Goal: Use online tool/utility: Utilize a website feature to perform a specific function

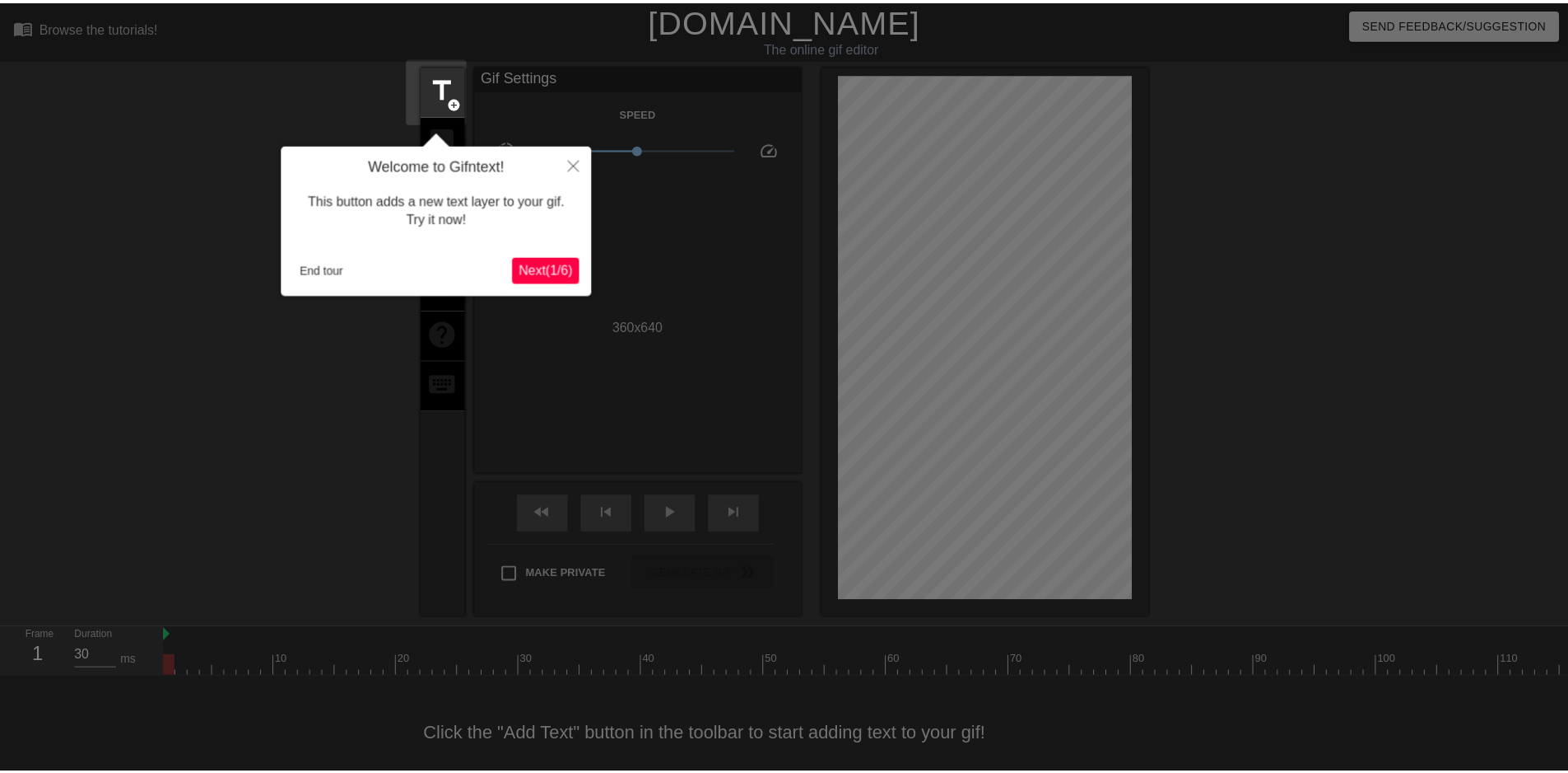
scroll to position [32, 0]
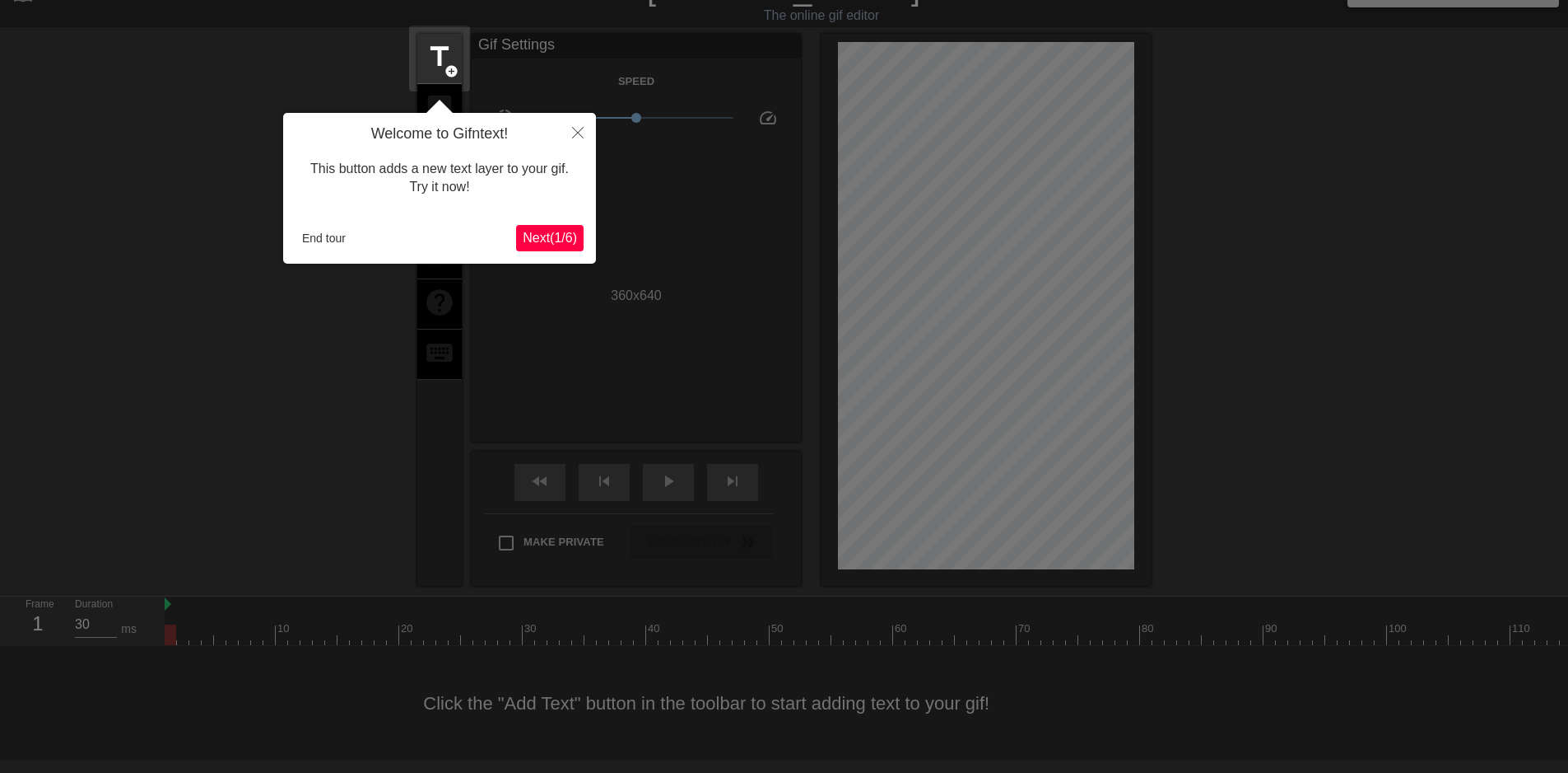
click at [585, 238] on div "Welcome to Gifntext! This button adds a new text layer to your gif. Try it now!…" at bounding box center [439, 189] width 313 height 151
click at [561, 237] on span "Next ( 1 / 6 )" at bounding box center [549, 237] width 55 height 14
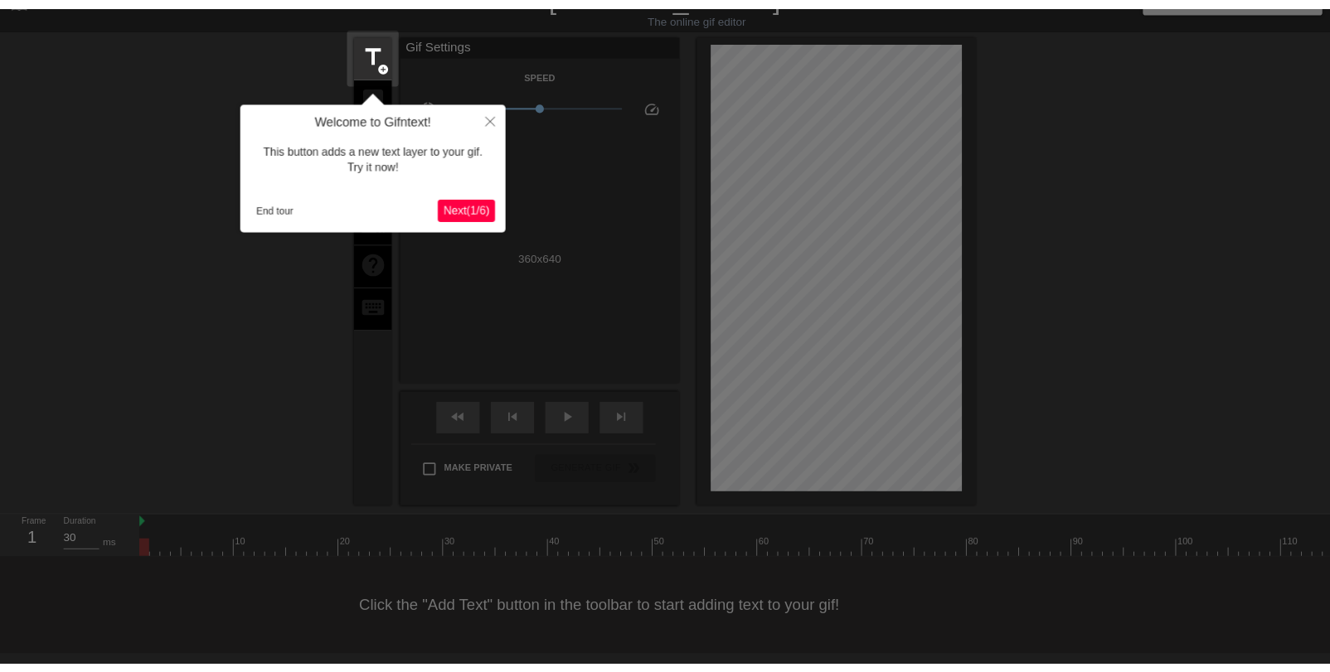
scroll to position [0, 0]
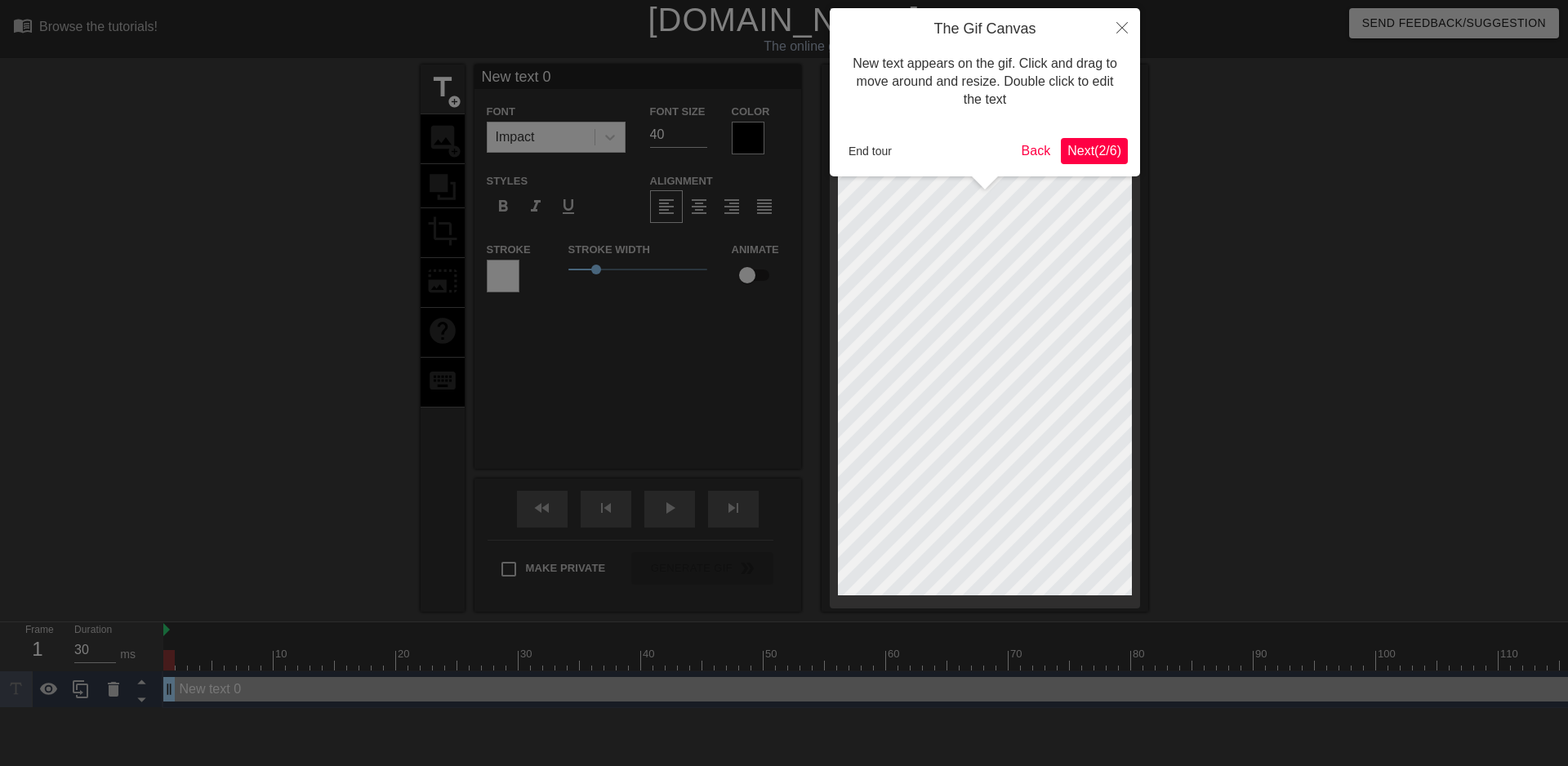
click at [1103, 153] on span "Next ( 2 / 6 )" at bounding box center [1094, 151] width 54 height 14
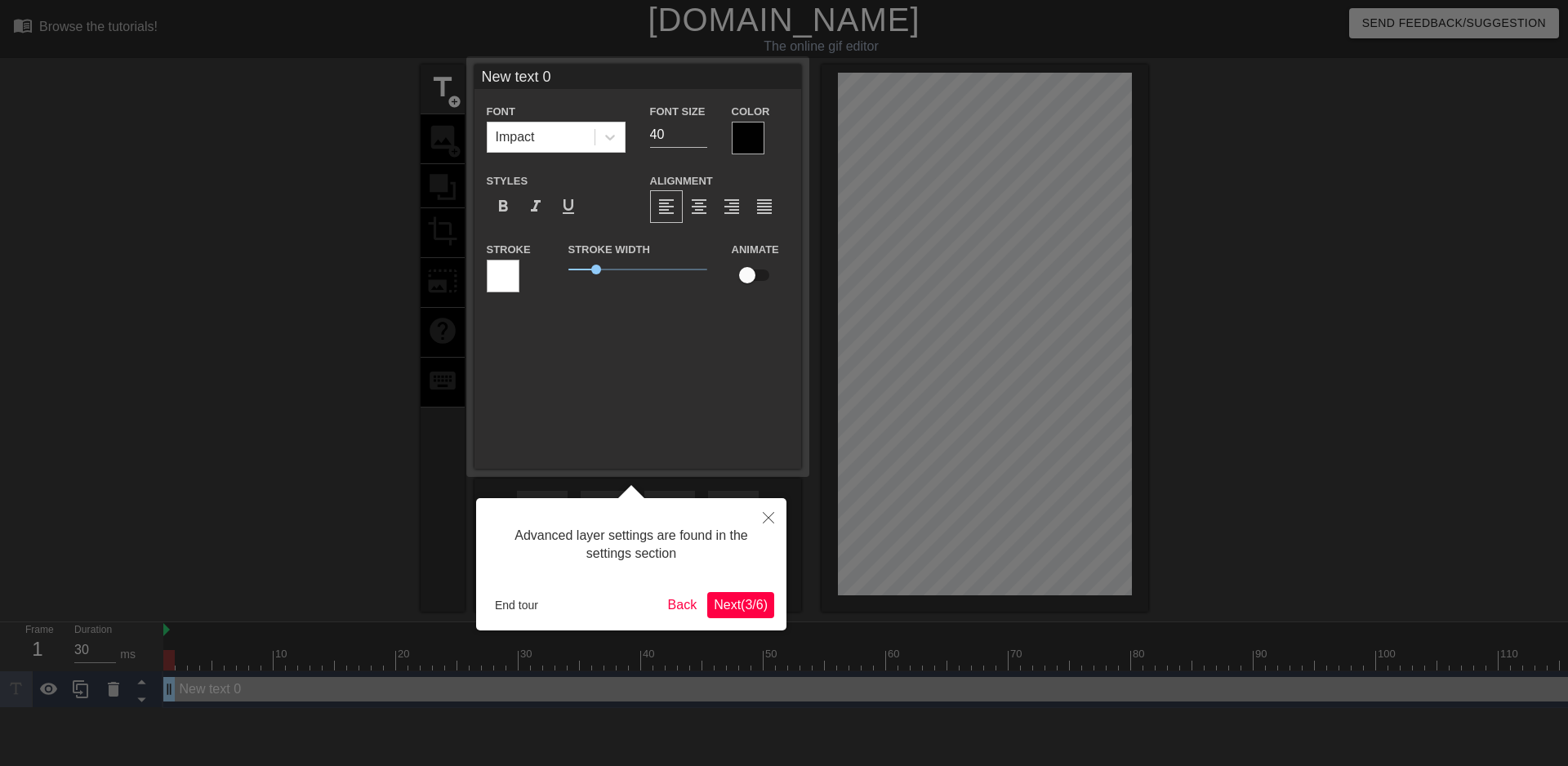
click at [751, 608] on span "Next ( 3 / 6 )" at bounding box center [741, 605] width 54 height 14
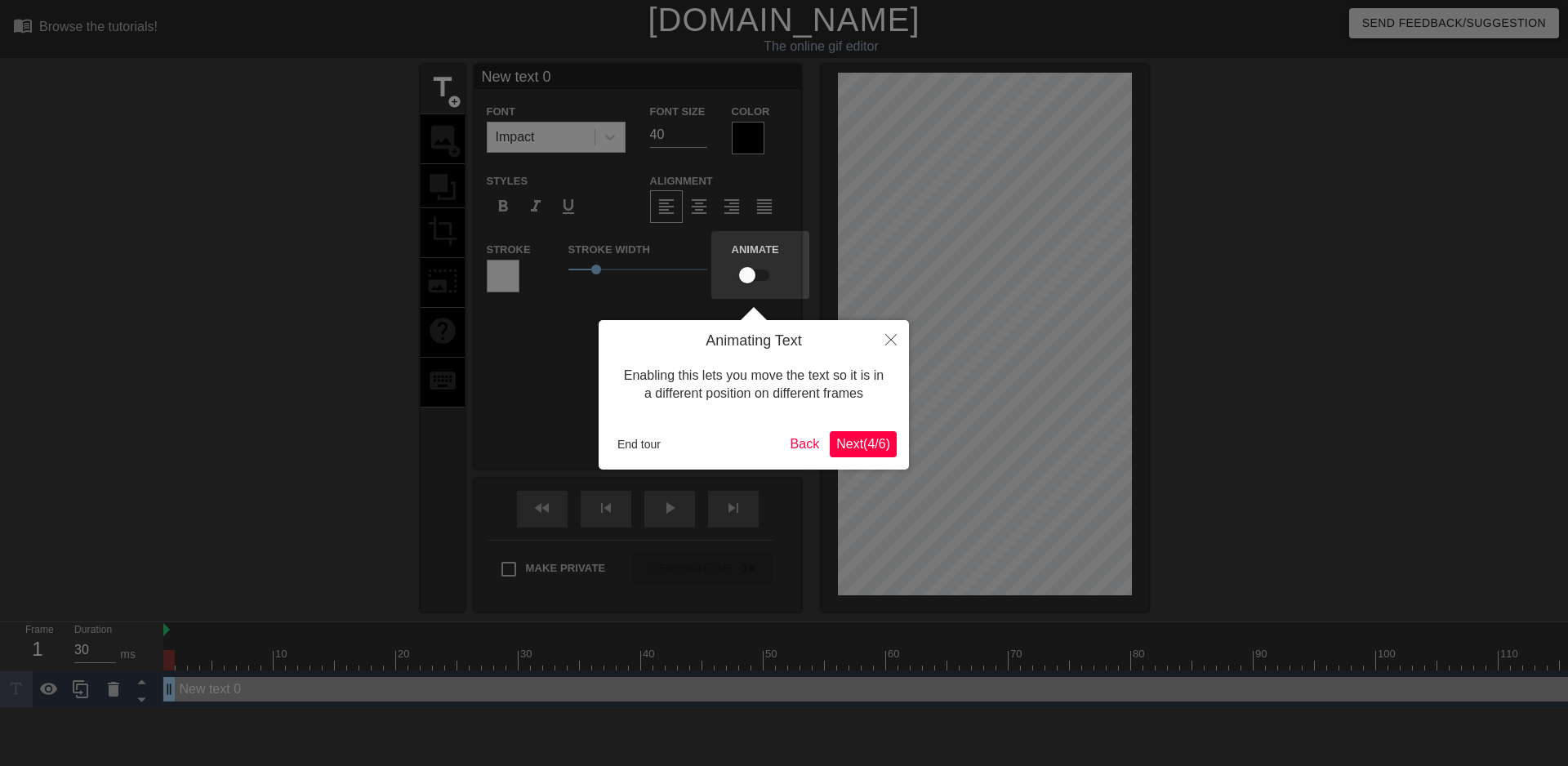
click at [877, 450] on span "Next ( 4 / 6 )" at bounding box center [863, 444] width 54 height 14
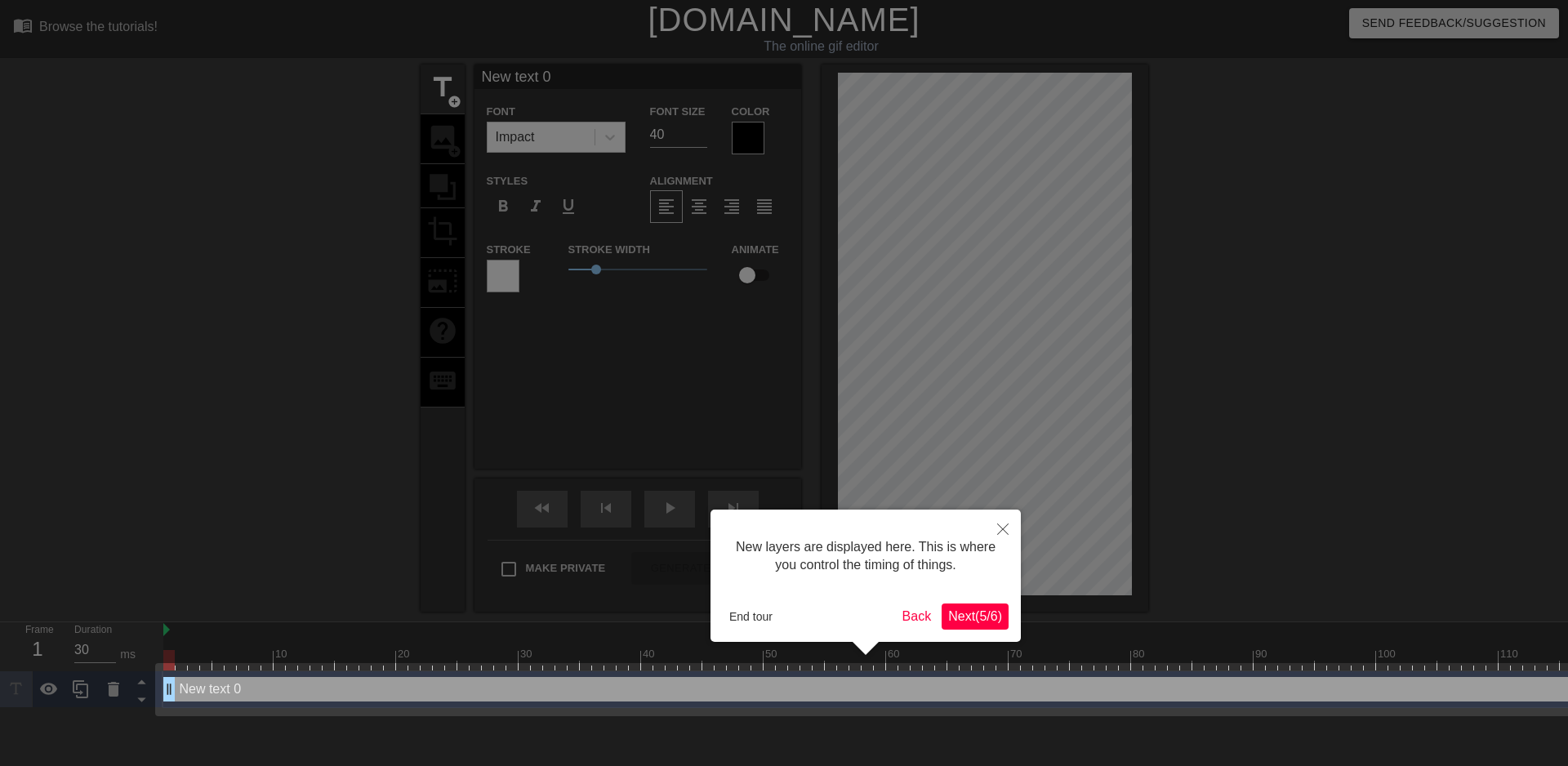
click at [994, 630] on div "New layers are displayed here. This is where you control the timing of things. …" at bounding box center [865, 575] width 310 height 132
click at [984, 628] on button "Next ( 5 / 6 )" at bounding box center [975, 616] width 67 height 27
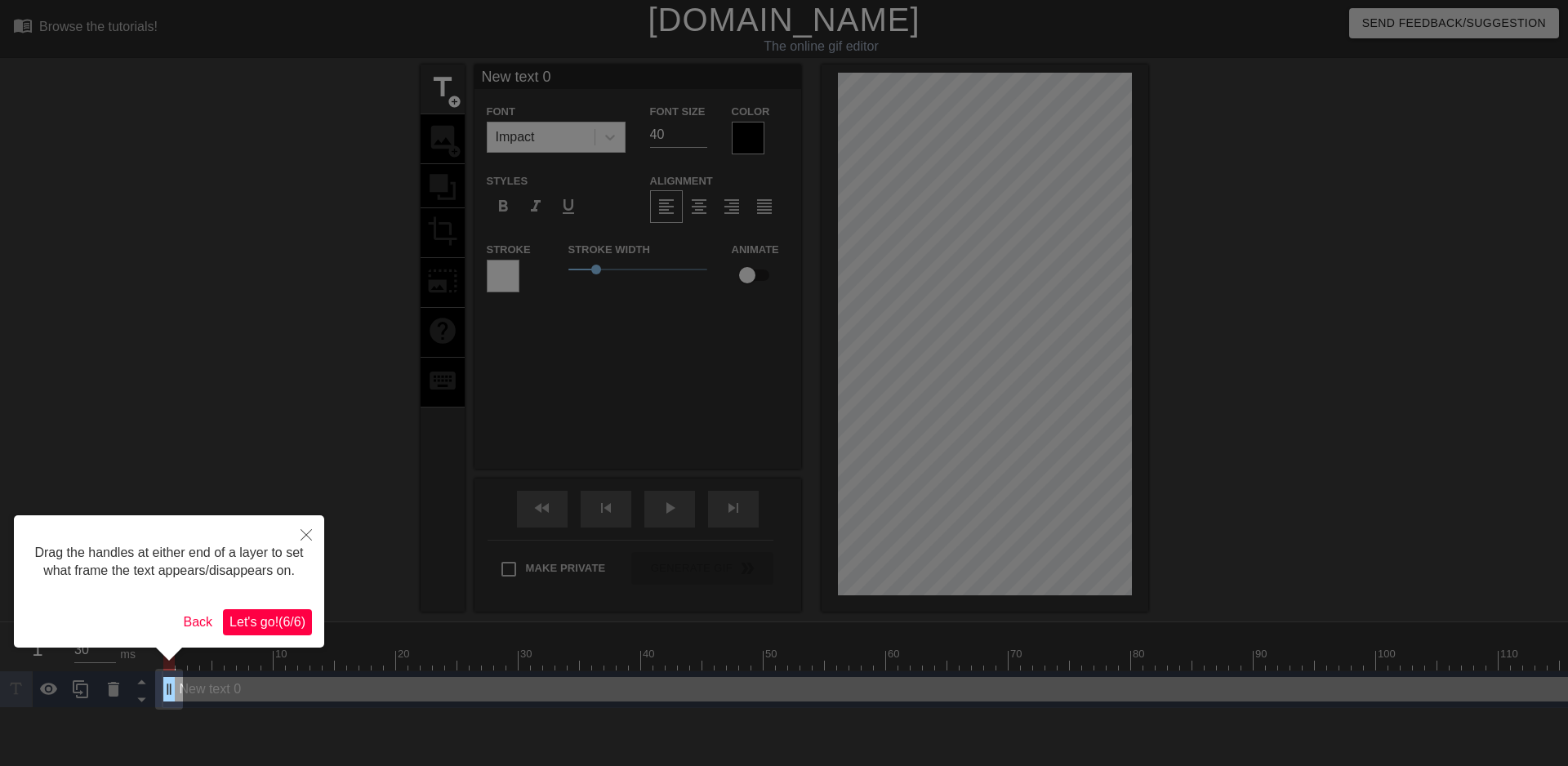
click at [294, 615] on span "Let's go! ( 6 / 6 )" at bounding box center [267, 621] width 76 height 14
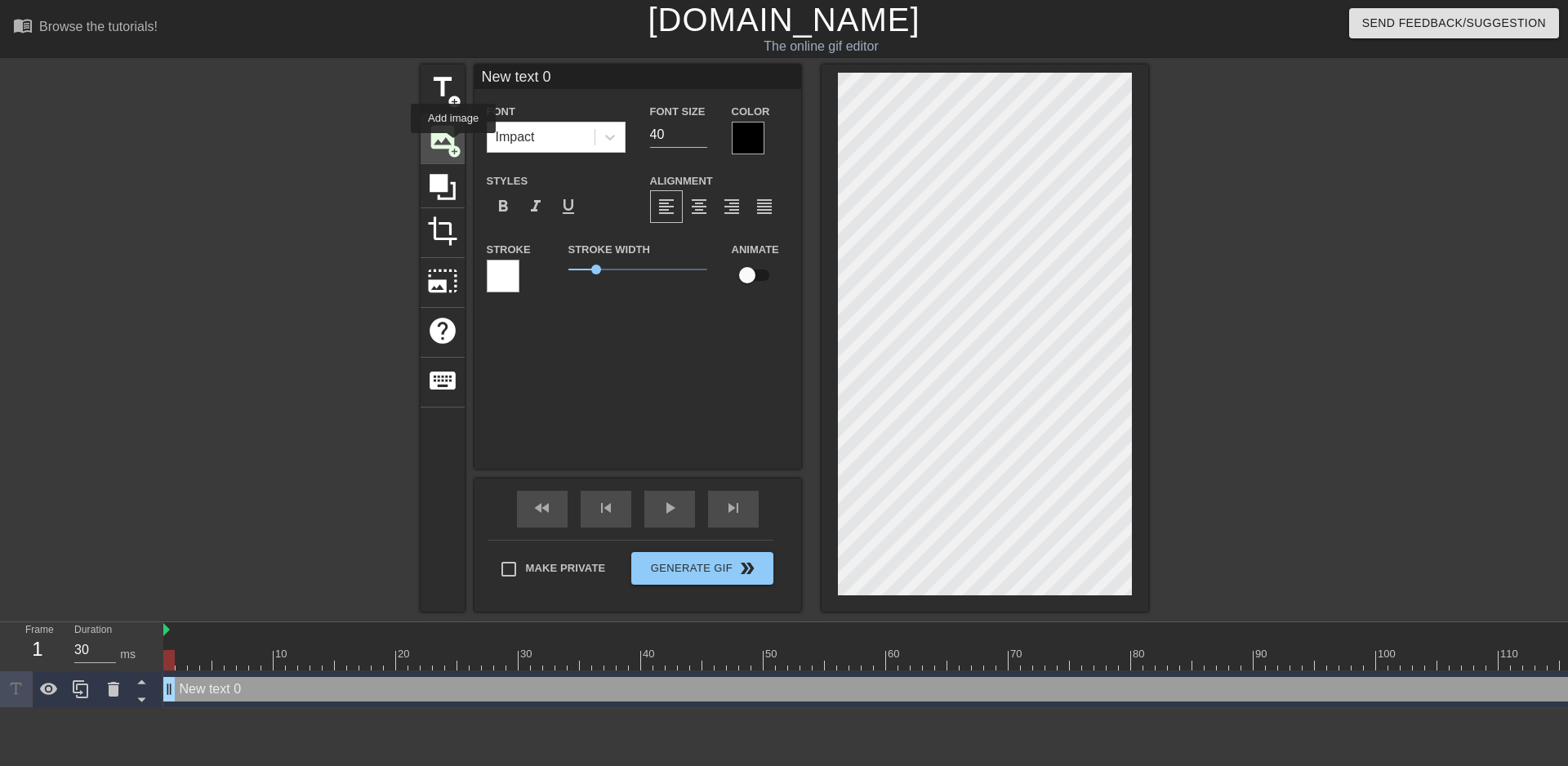
click at [453, 145] on span "add_circle" at bounding box center [454, 152] width 14 height 14
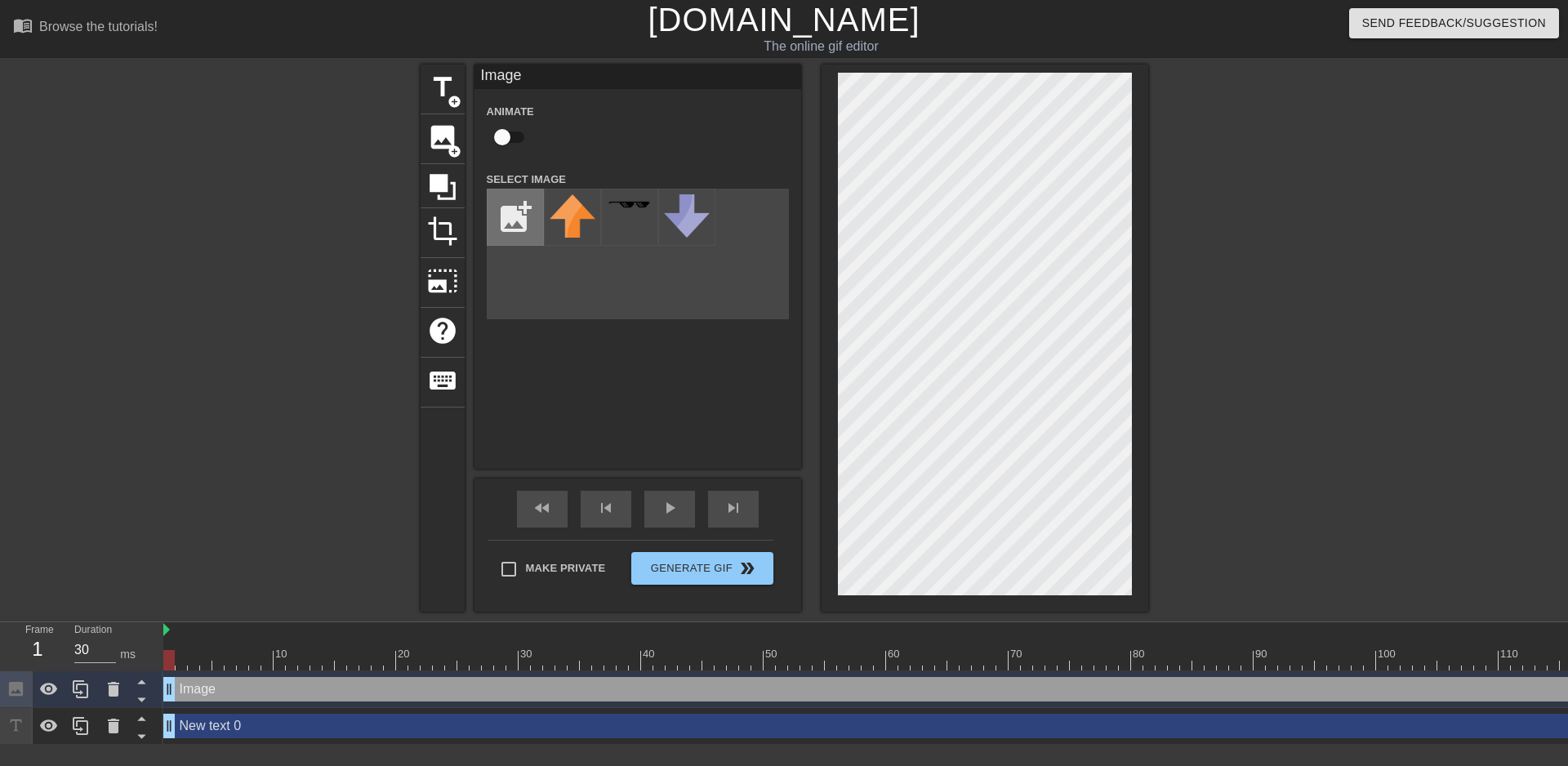
click at [525, 200] on input "file" at bounding box center [515, 217] width 55 height 55
type input "C:\fakepath\flamingtext_com-1510095594.png"
click at [579, 213] on img at bounding box center [572, 212] width 45 height 35
click at [1122, 623] on div "menu_book Browse the tutorials! [DOMAIN_NAME] The online gif editor Send Feedba…" at bounding box center [784, 372] width 1568 height 744
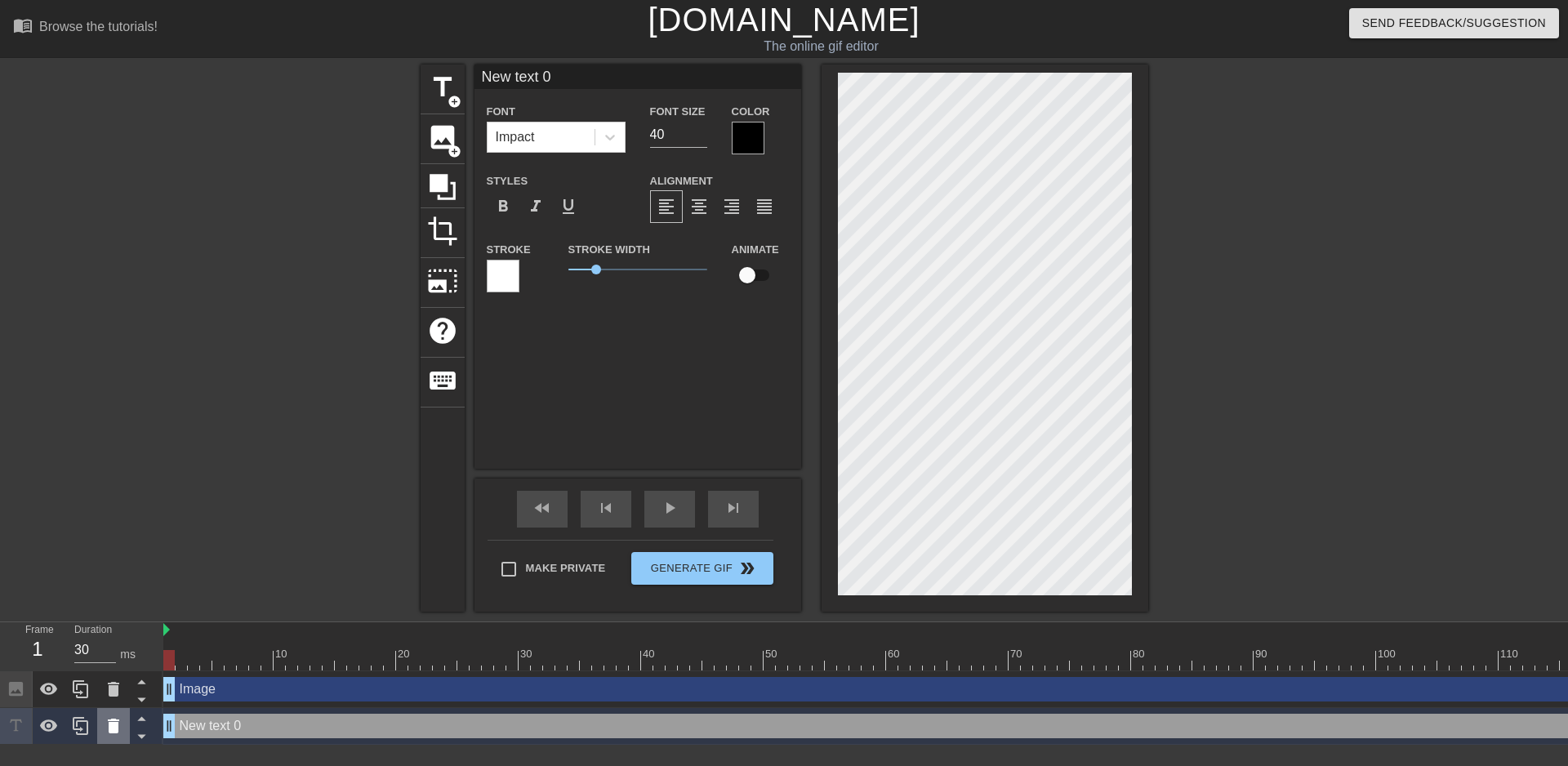
click at [119, 722] on icon at bounding box center [113, 726] width 20 height 20
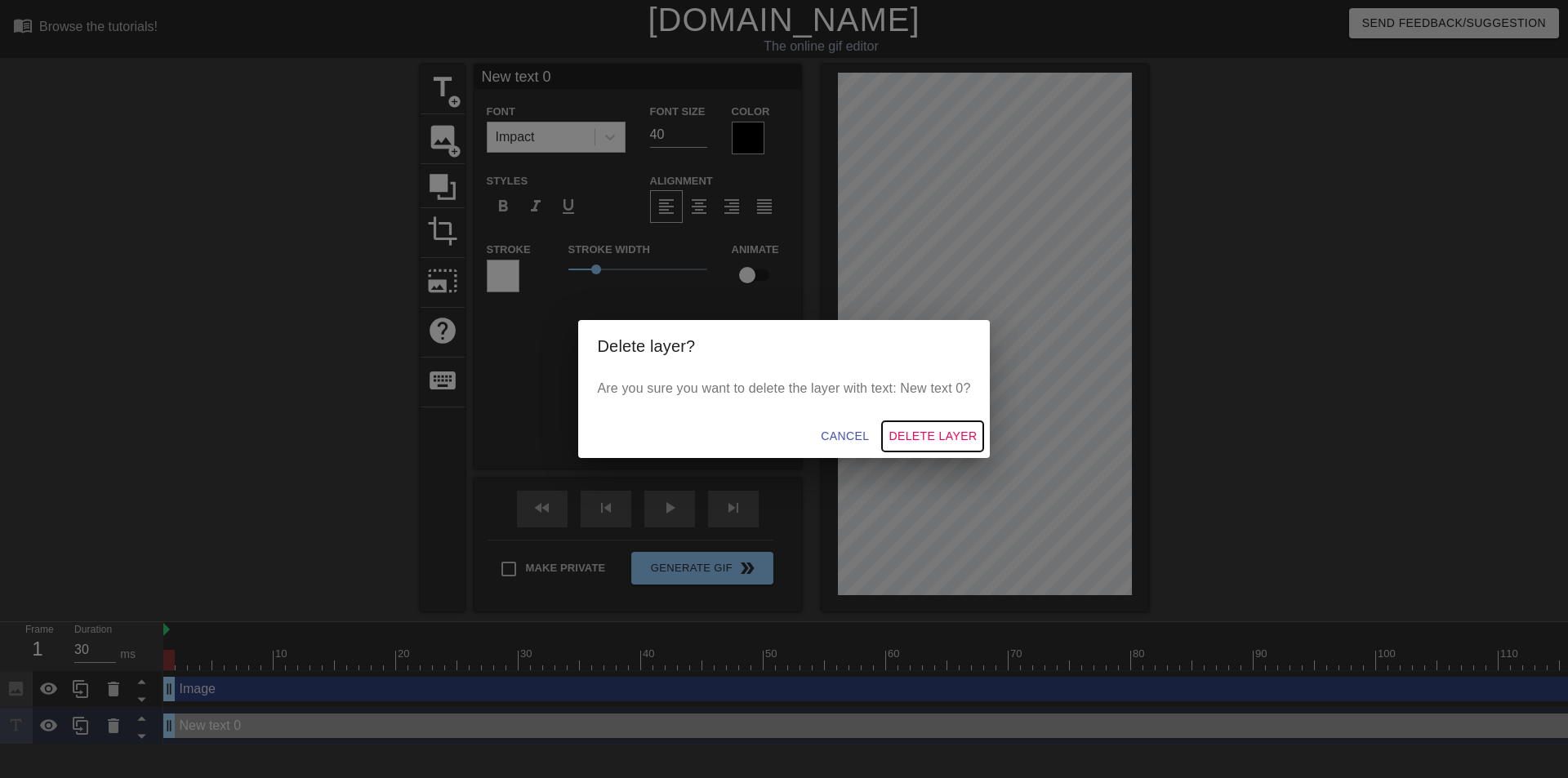
click at [908, 436] on span "Delete Layer" at bounding box center [933, 436] width 89 height 21
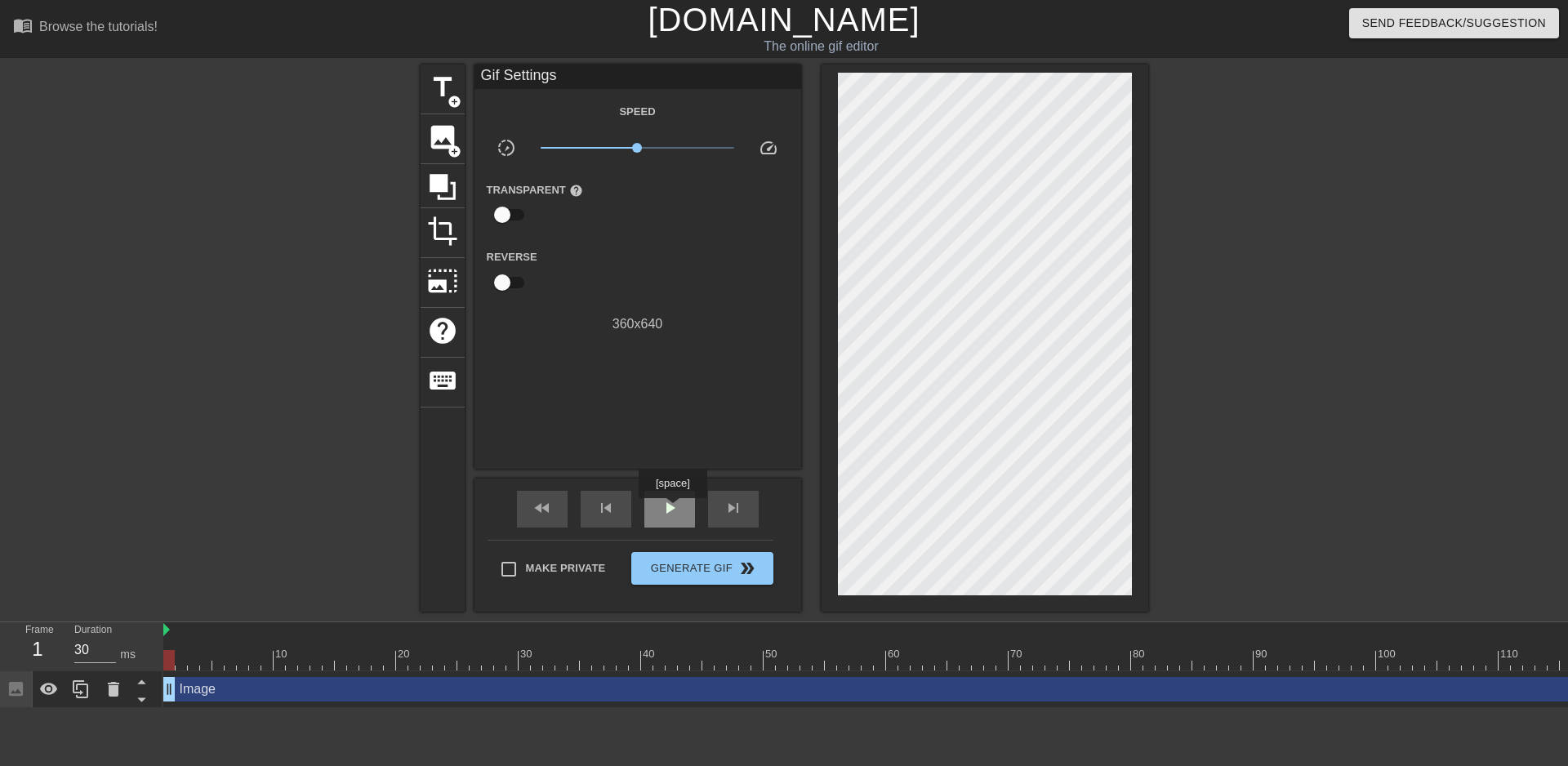
click at [672, 509] on span "play_arrow" at bounding box center [670, 508] width 20 height 20
type input "30"
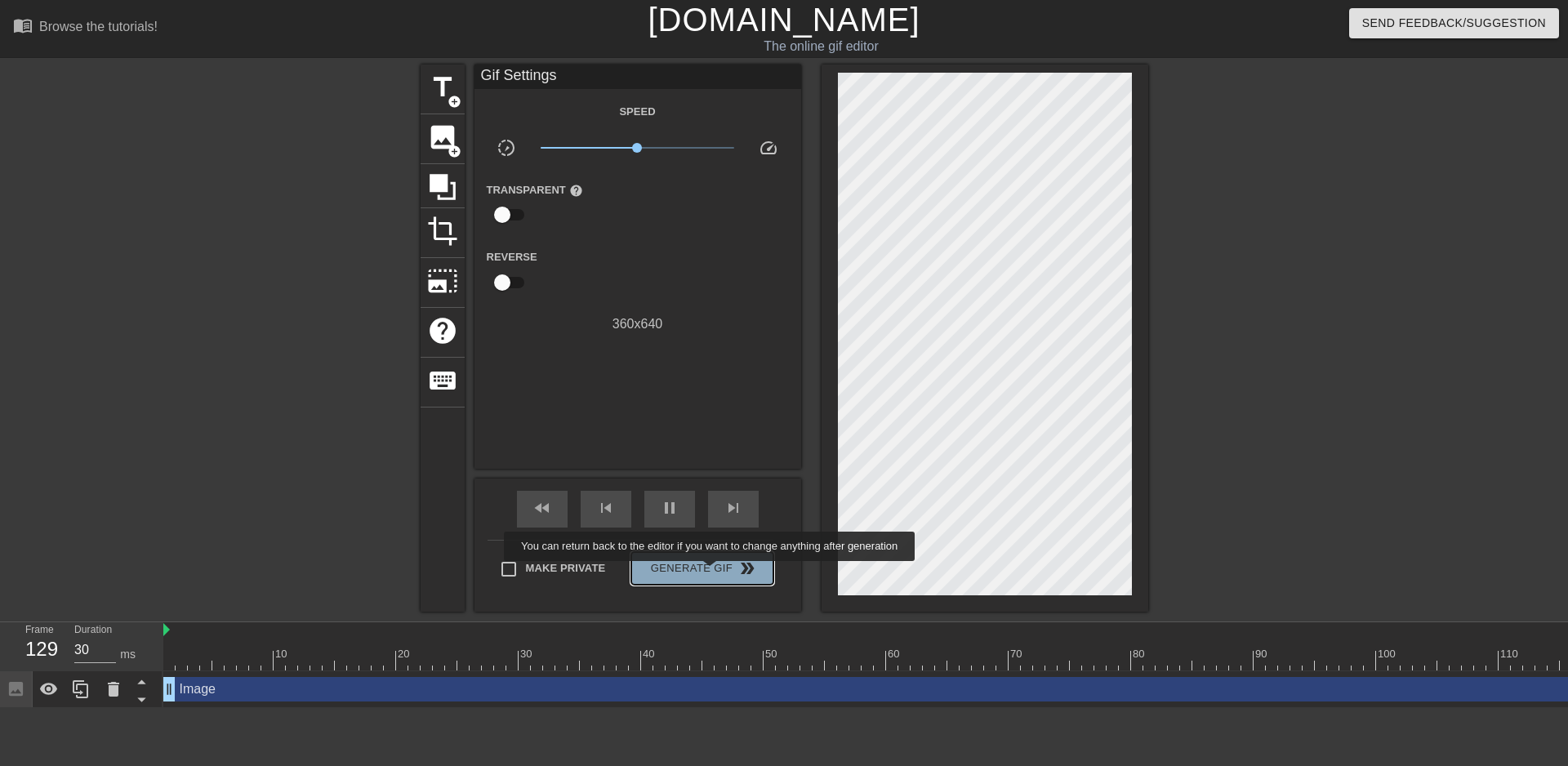
click at [711, 572] on span "Generate Gif double_arrow" at bounding box center [701, 568] width 128 height 20
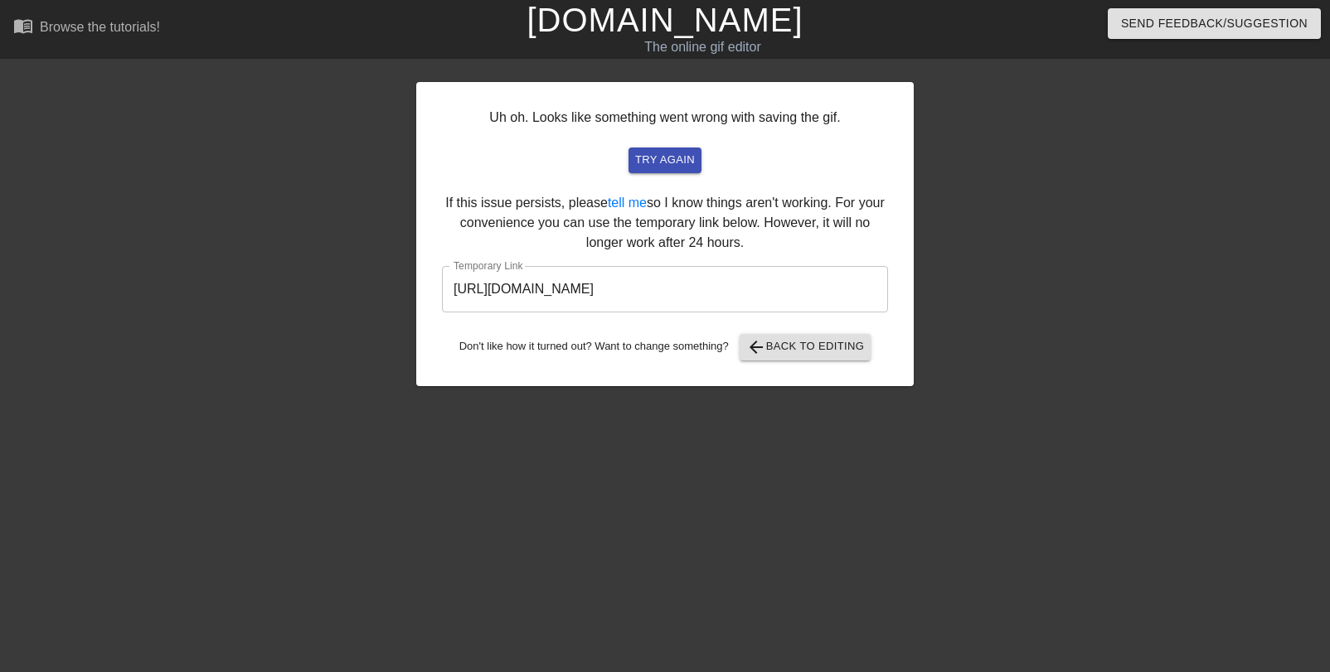
click at [735, 297] on input "[URL][DOMAIN_NAME]" at bounding box center [665, 289] width 446 height 46
